Goal: Manage account settings

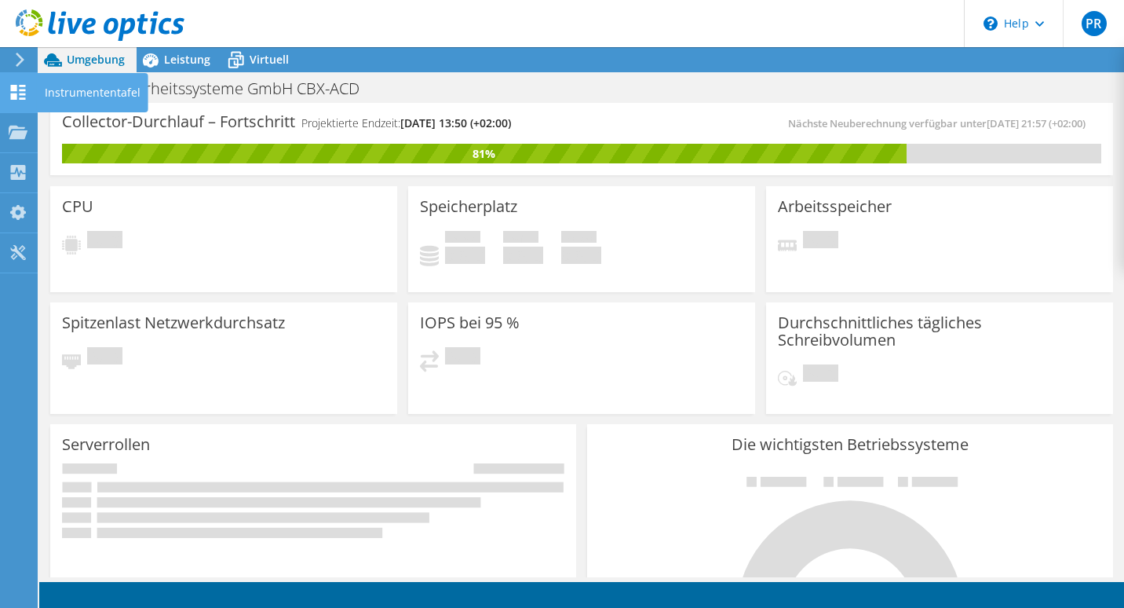
click at [15, 87] on use at bounding box center [18, 92] width 15 height 15
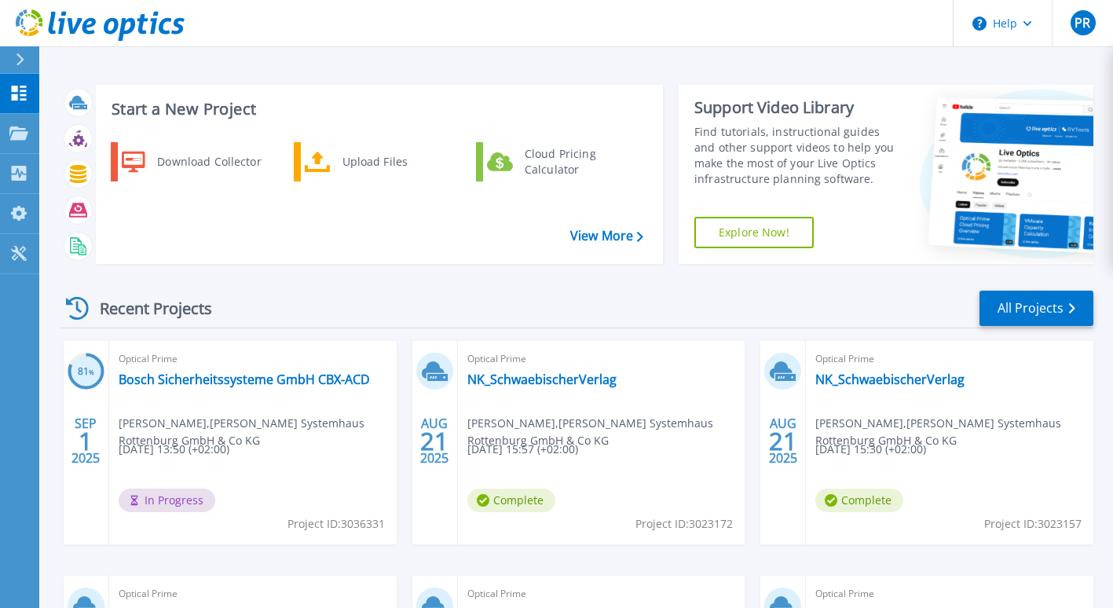
click at [207, 533] on div "Optical Prime Bosch Sicherheitssysteme GmbH CBX-ACD Peter Ruch , Bechtle System…" at bounding box center [252, 442] width 287 height 203
click at [593, 232] on link "View More" at bounding box center [606, 236] width 73 height 15
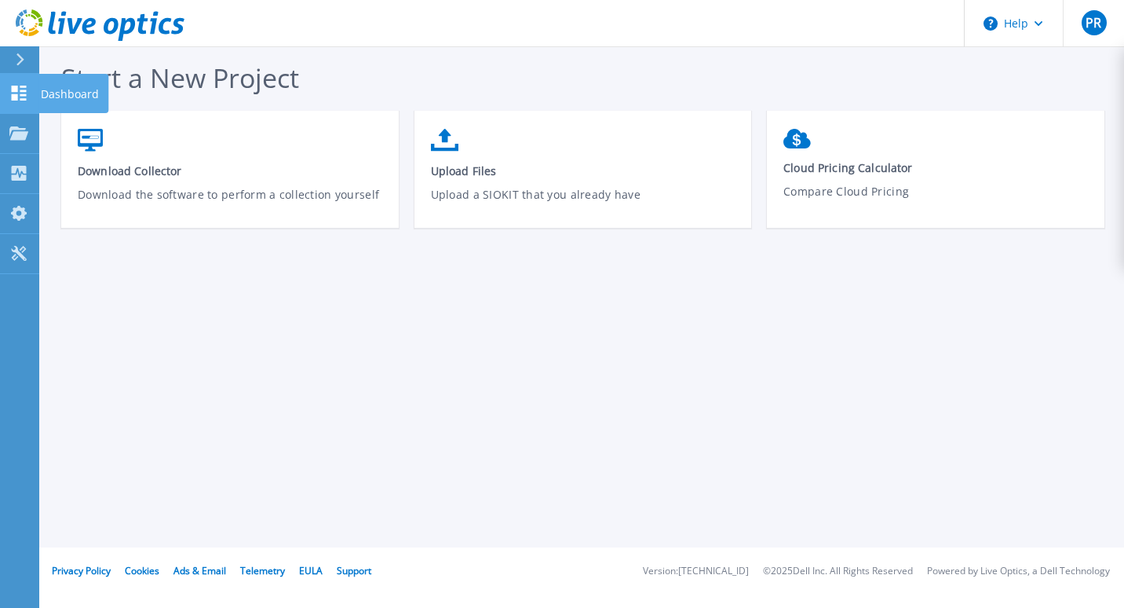
click at [16, 84] on link "Dashboard Dashboard" at bounding box center [19, 94] width 39 height 40
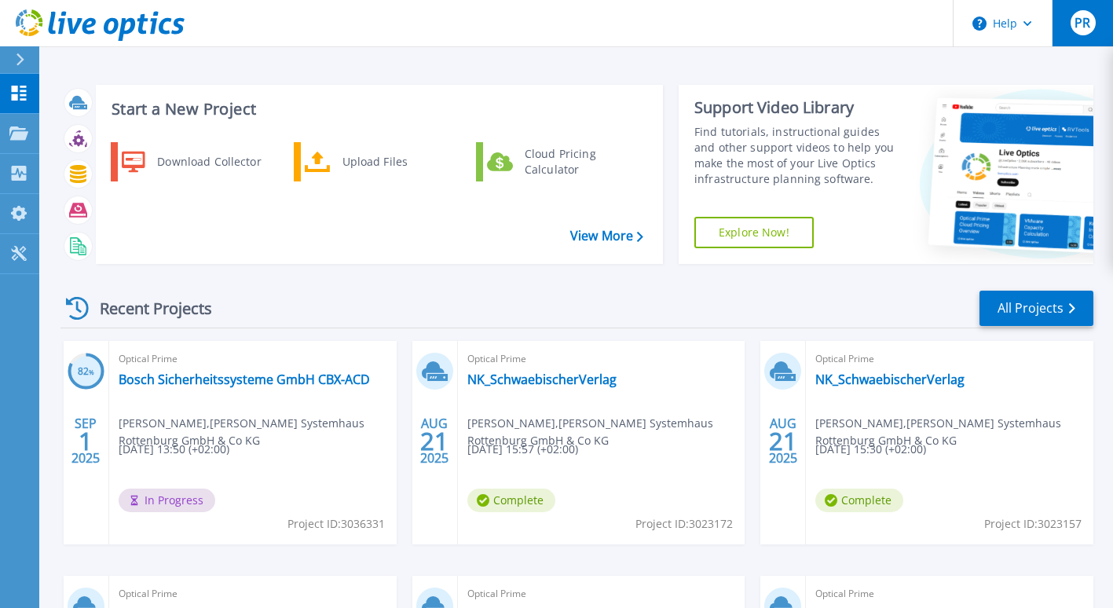
click at [1086, 27] on span "PR" at bounding box center [1082, 22] width 16 height 13
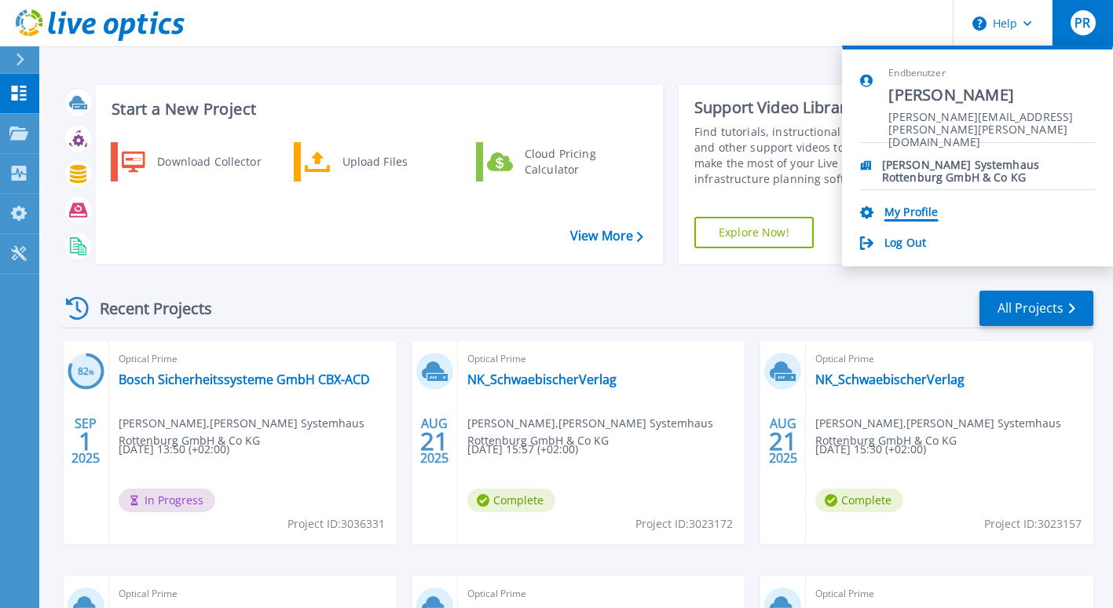
click at [917, 210] on link "My Profile" at bounding box center [910, 213] width 53 height 15
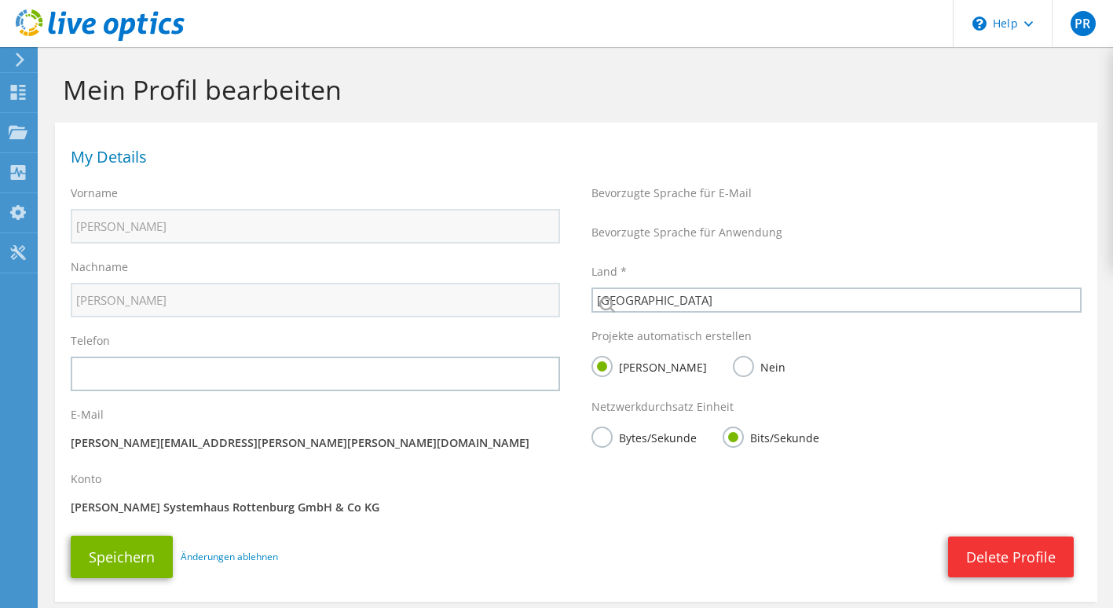
select select "56"
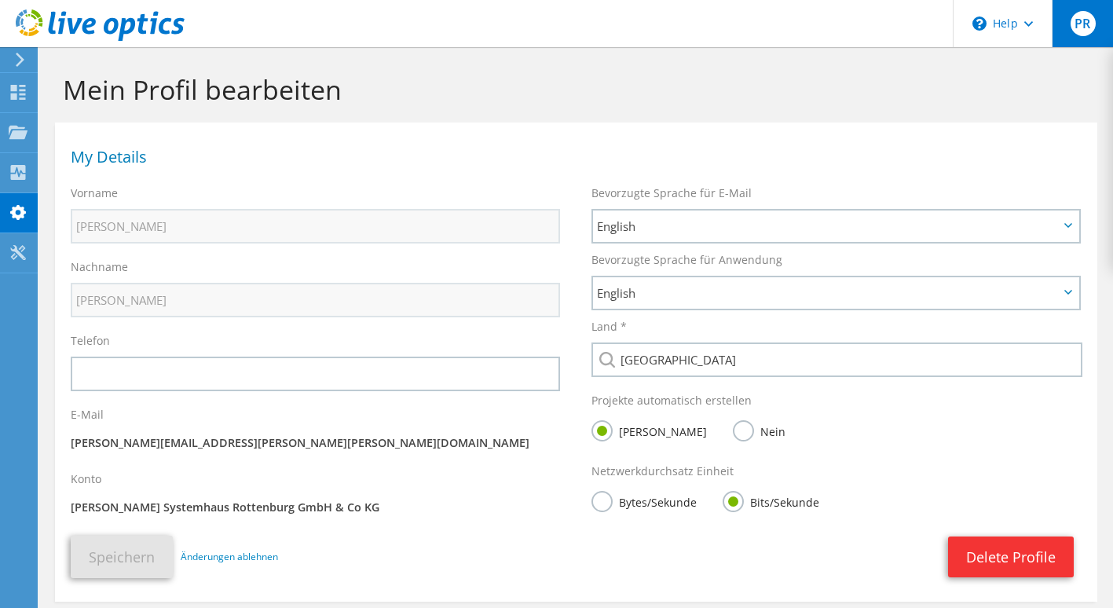
click at [1084, 27] on span "PR" at bounding box center [1082, 23] width 25 height 25
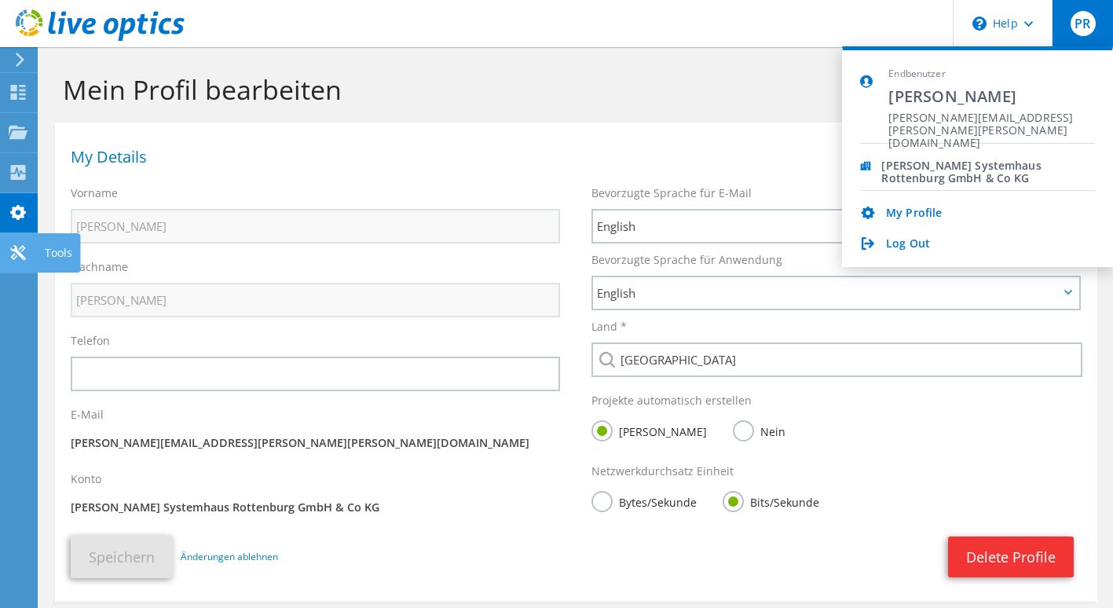
click at [21, 254] on use at bounding box center [17, 252] width 15 height 15
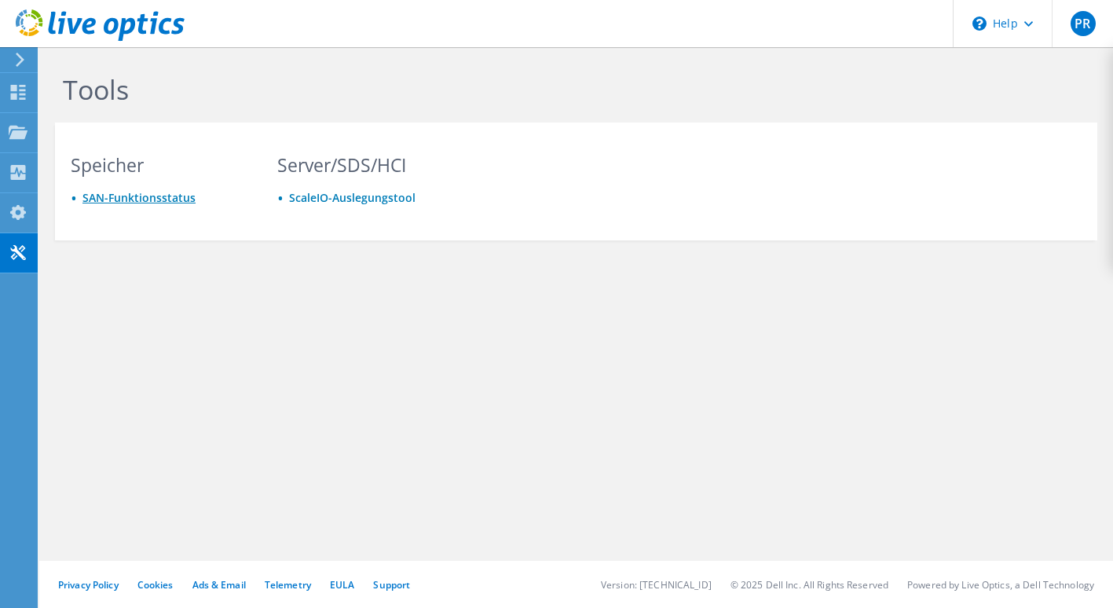
click at [150, 192] on link "SAN-Funktionsstatus" at bounding box center [138, 197] width 113 height 15
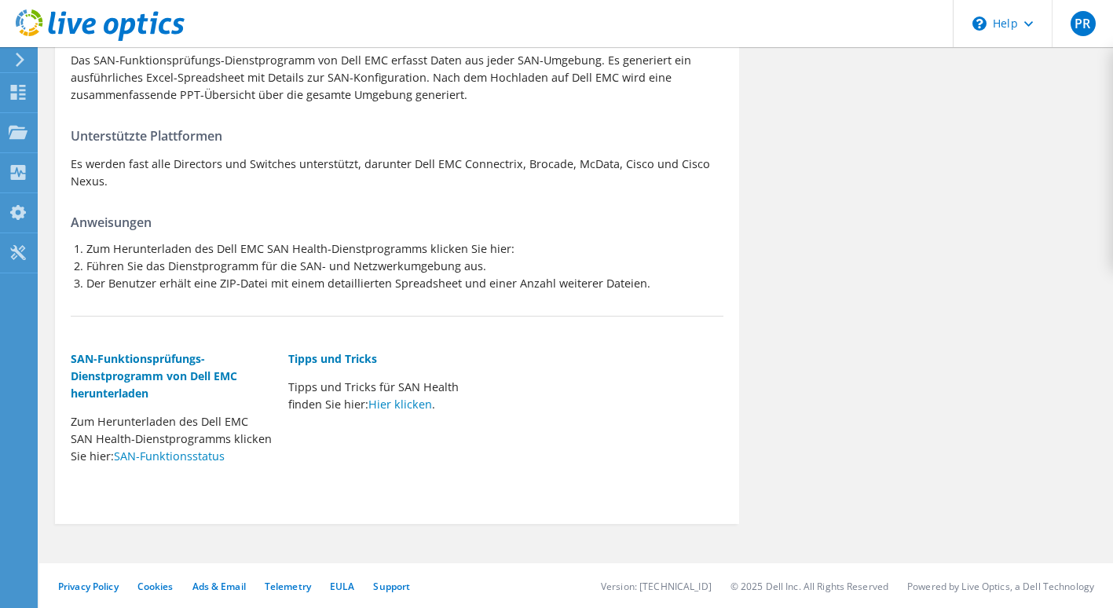
scroll to position [149, 0]
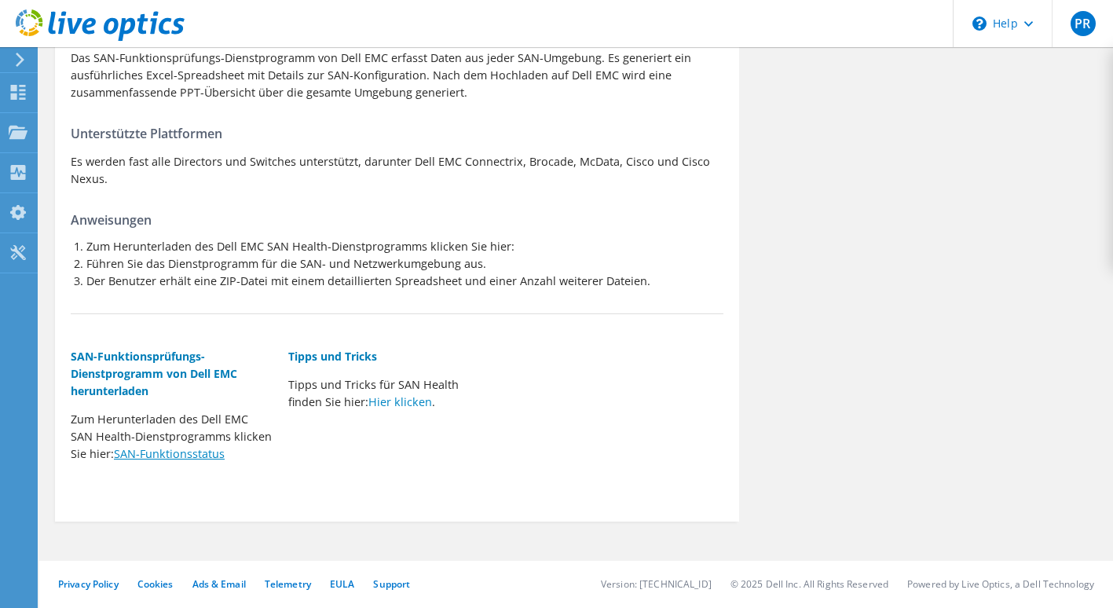
click at [165, 461] on link "SAN-Funktionsstatus" at bounding box center [169, 453] width 111 height 15
click at [366, 532] on section "SAN-Analyse Zusammenfassung Das SAN-Funktionsprüfungs-Dienstprogramm von Dell E…" at bounding box center [575, 253] width 1073 height 710
